Goal: Navigation & Orientation: Find specific page/section

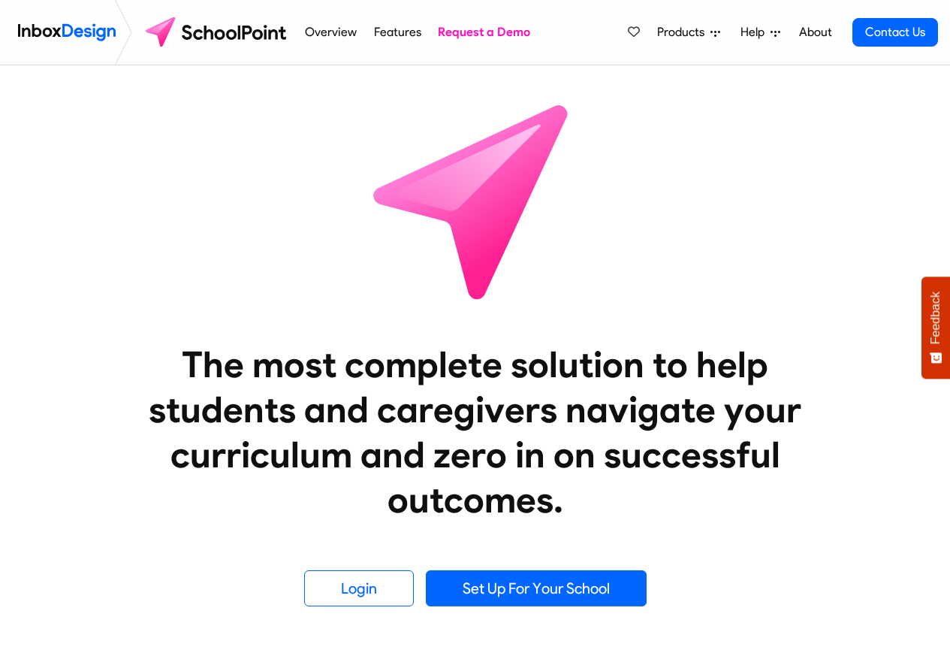
click at [759, 32] on span "Help" at bounding box center [756, 32] width 30 height 18
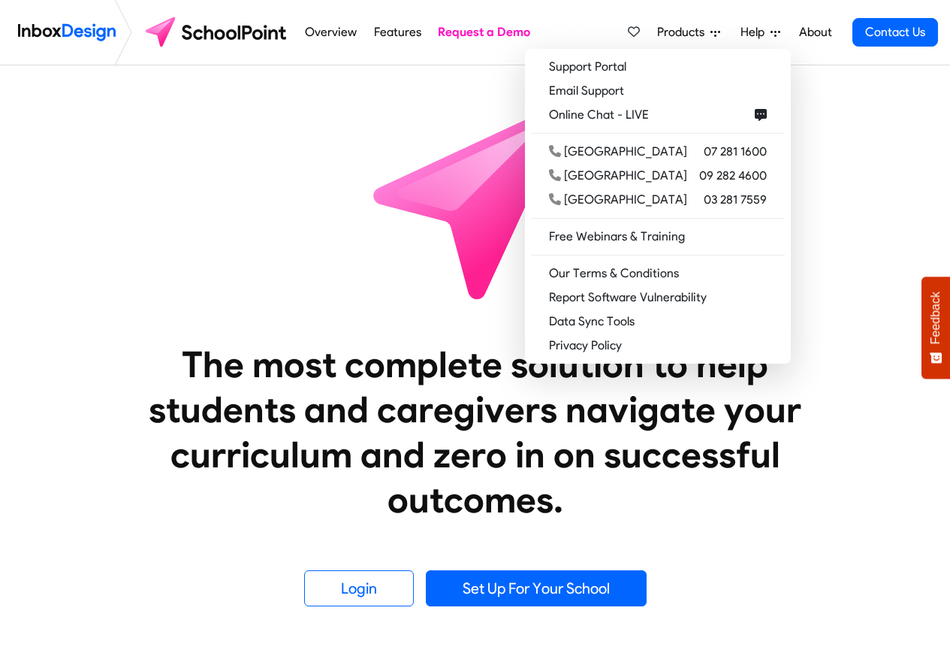
click at [689, 32] on span "Products" at bounding box center [683, 32] width 53 height 18
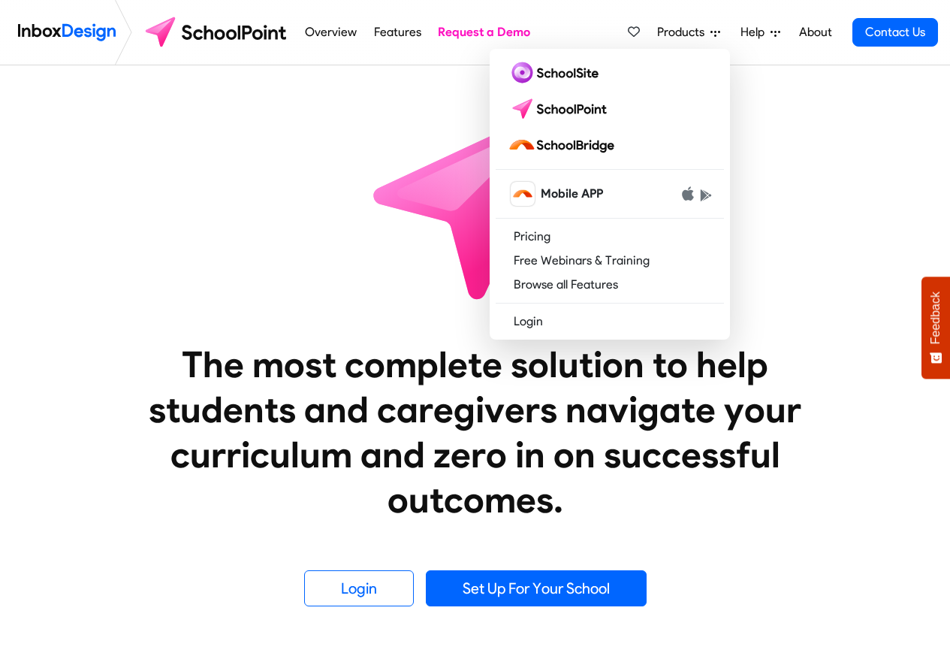
click at [819, 38] on link "About" at bounding box center [815, 32] width 41 height 30
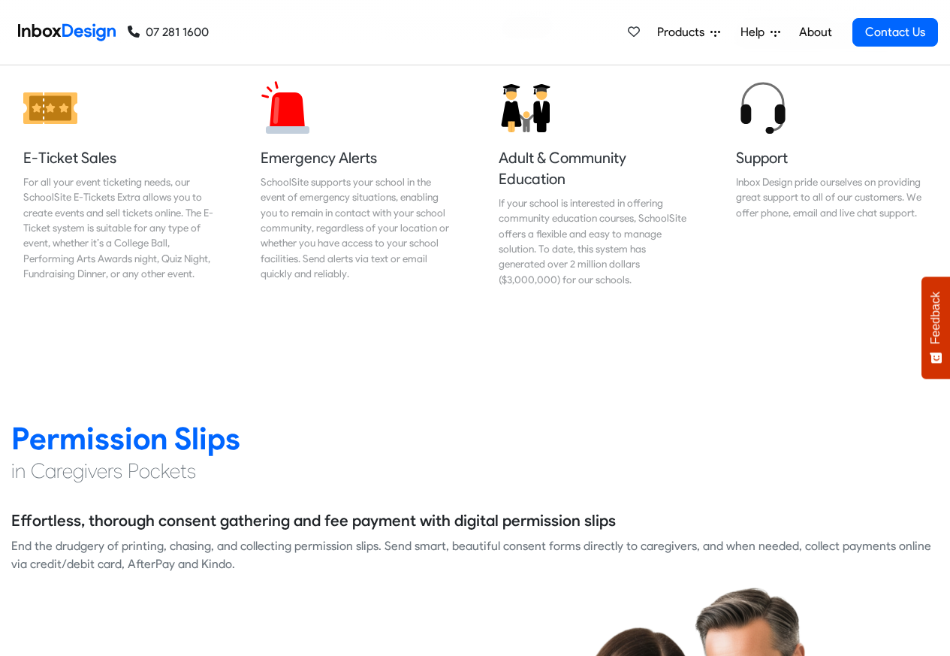
scroll to position [1803, 0]
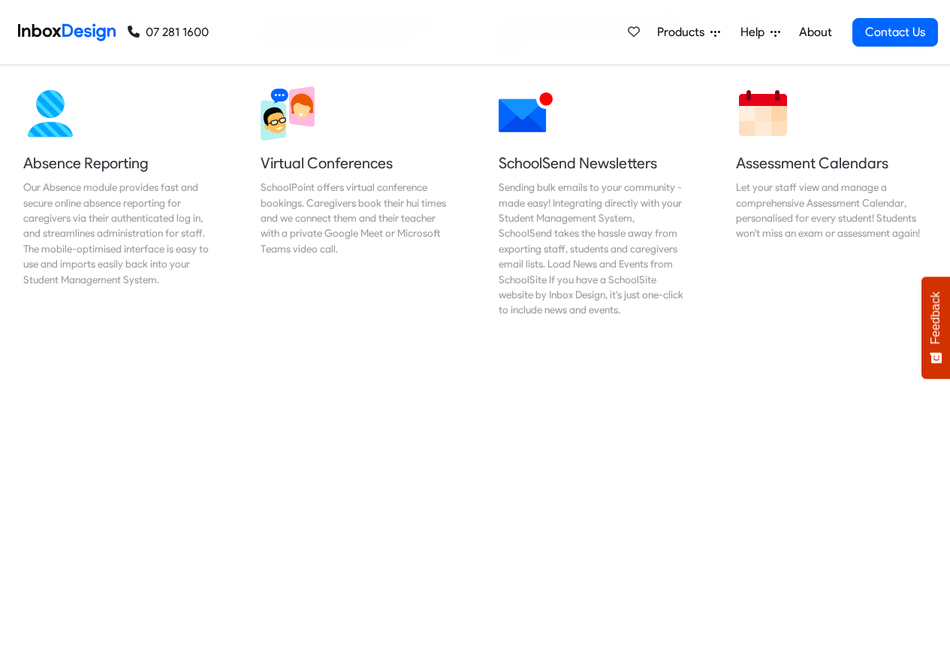
scroll to position [1262, 0]
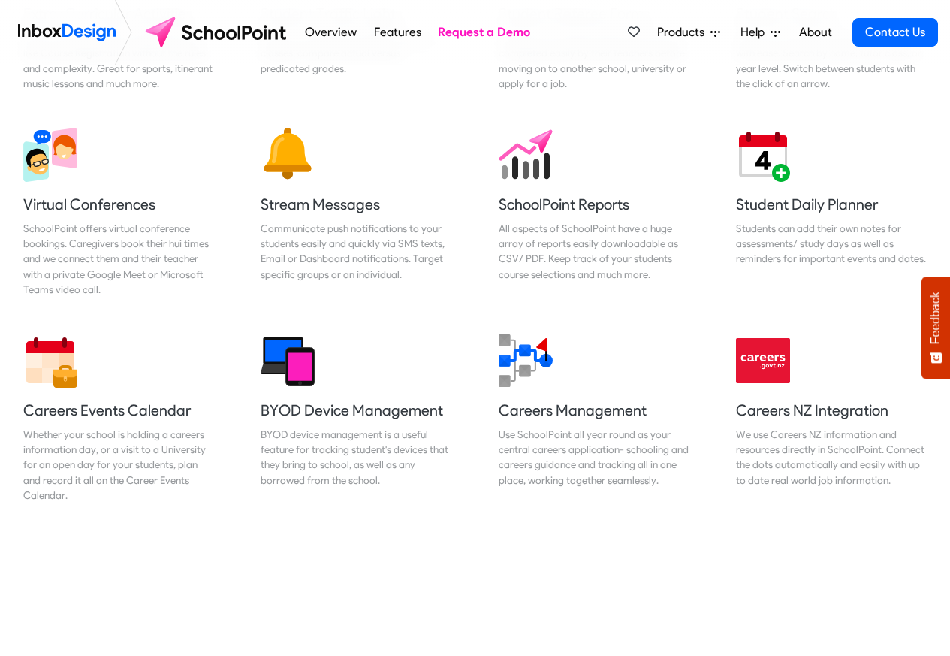
scroll to position [1262, 0]
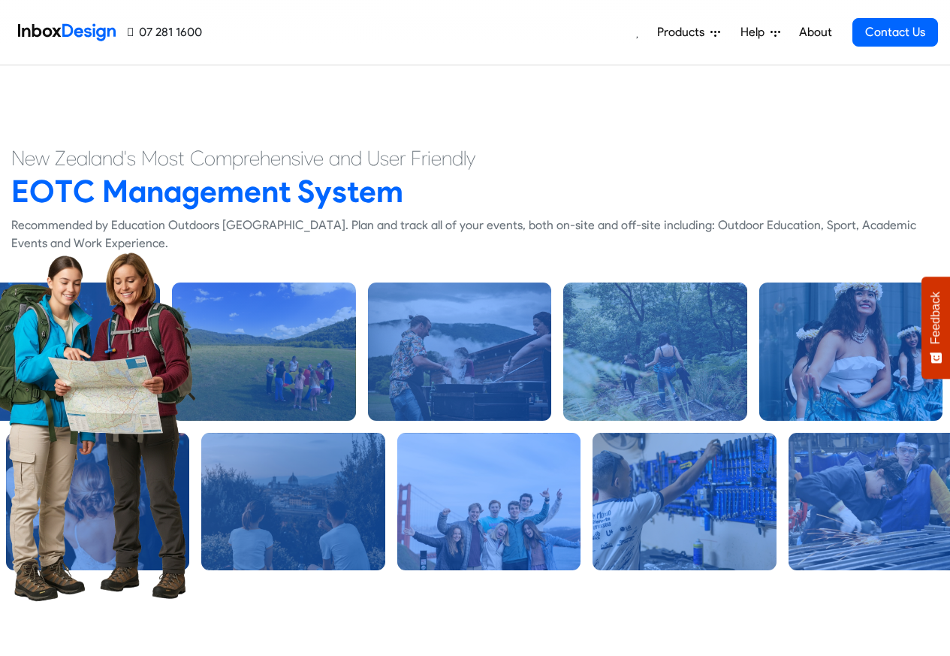
scroll to position [633, 0]
